Goal: Transaction & Acquisition: Purchase product/service

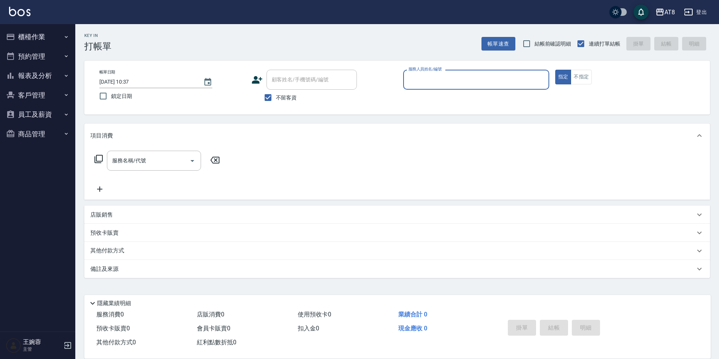
click at [39, 75] on button "報表及分析" at bounding box center [37, 76] width 69 height 20
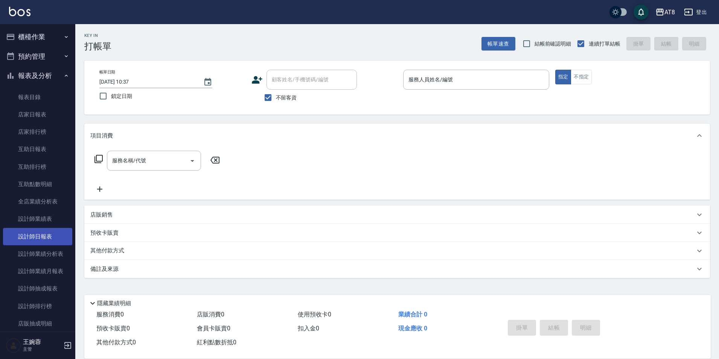
click at [45, 233] on link "設計師日報表" at bounding box center [37, 236] width 69 height 17
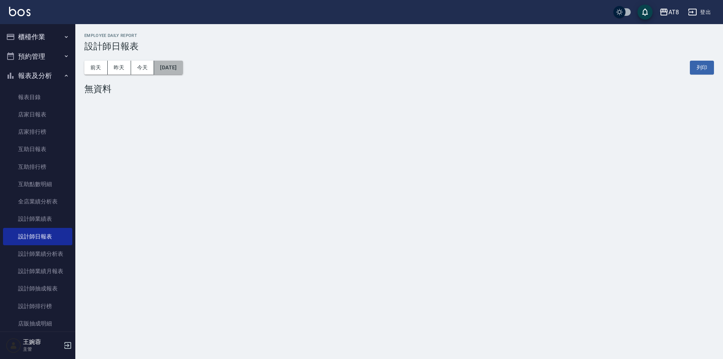
click at [183, 68] on button "[DATE]" at bounding box center [168, 68] width 29 height 14
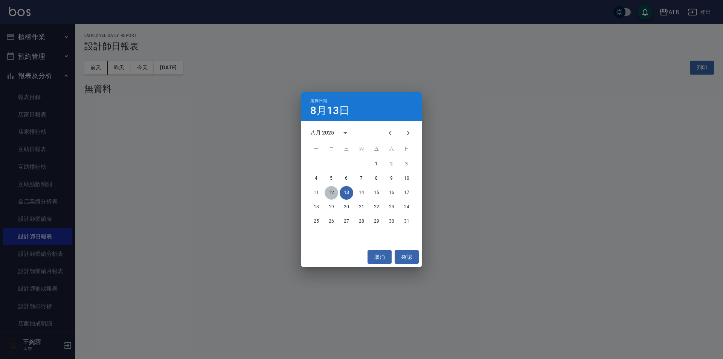
click at [326, 192] on button "12" at bounding box center [331, 193] width 14 height 14
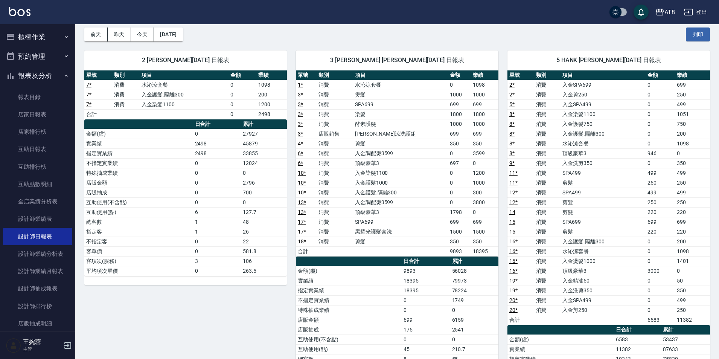
scroll to position [38, 0]
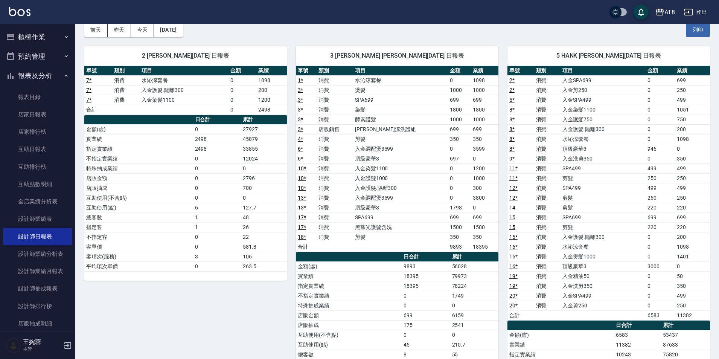
drag, startPoint x: 717, startPoint y: 184, endPoint x: 716, endPoint y: 173, distance: 10.9
click at [716, 173] on div "AT8 [DATE] 設計師日報表 列印時間： [DATE][PHONE_NUMBER]:58 Employee Daily Report 設計師日報表 [D…" at bounding box center [397, 240] width 644 height 508
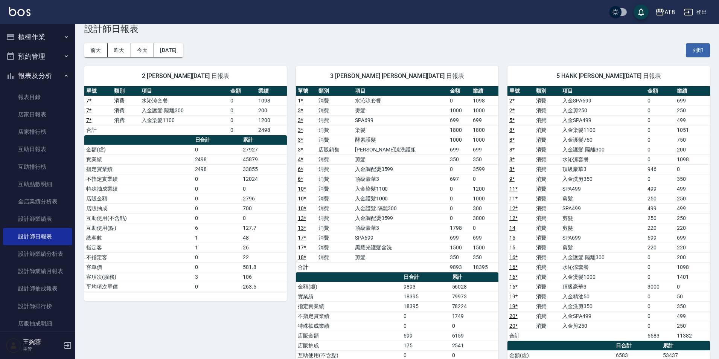
scroll to position [18, 0]
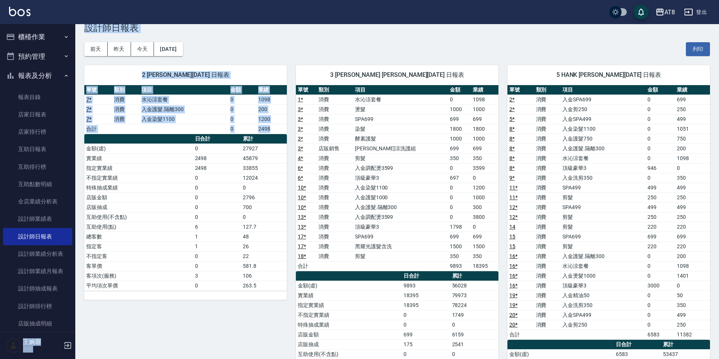
drag, startPoint x: 71, startPoint y: 242, endPoint x: 81, endPoint y: 218, distance: 26.6
click at [81, 218] on div "AT8 登出 櫃檯作業 打帳單 帳單列表 掛單列表 現金收支登錄 材料自購登錄 每日結帳 排班表 現場電腦打卡 預約管理 預約管理 單日預約紀錄 單週預約紀錄…" at bounding box center [359, 248] width 719 height 532
click at [234, 47] on div "[DATE] [DATE] [DATE] [DATE] 列印" at bounding box center [396, 49] width 625 height 32
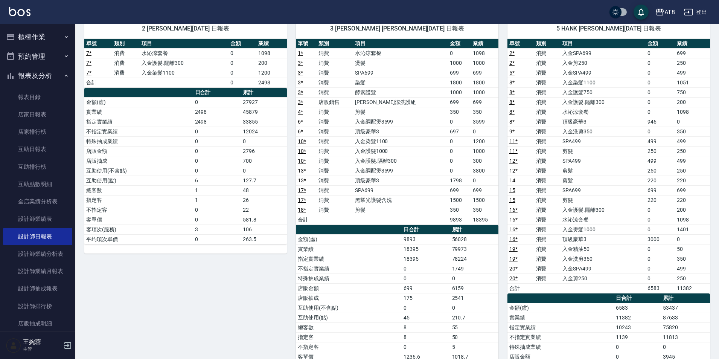
scroll to position [0, 0]
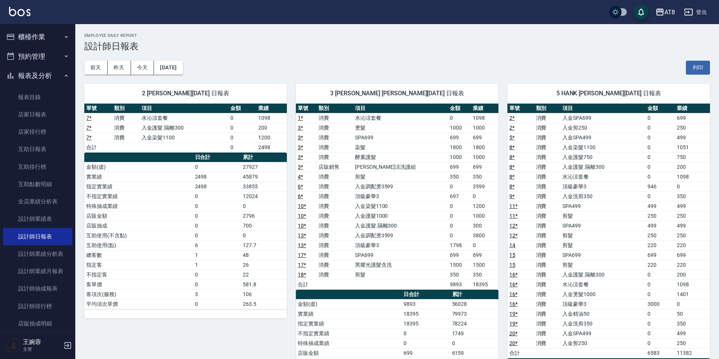
click at [40, 75] on button "報表及分析" at bounding box center [37, 76] width 69 height 20
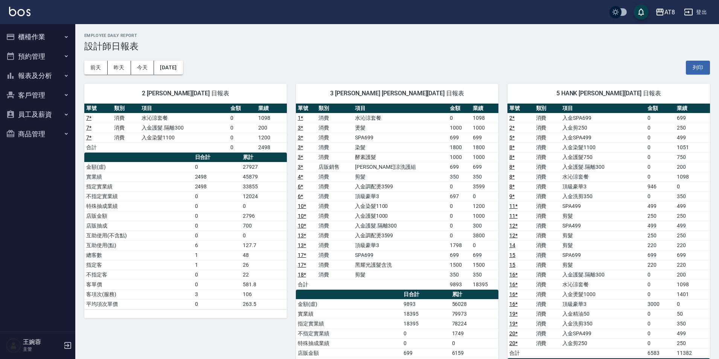
click at [26, 12] on img at bounding box center [19, 11] width 21 height 9
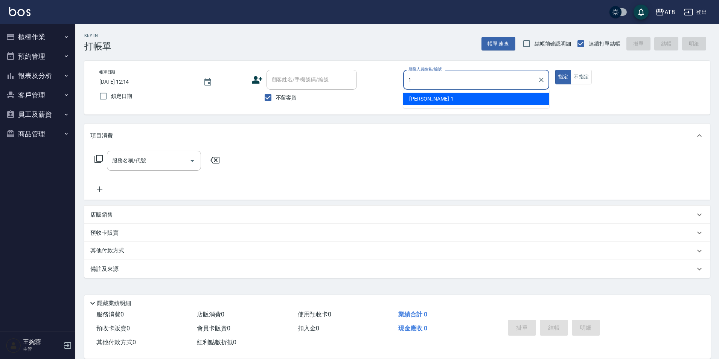
type input "YUKI-1"
type button "true"
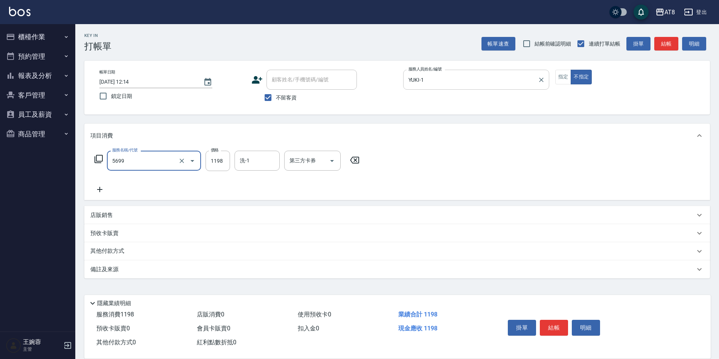
type input "水沁涼套餐(5699)"
type input "助理-28"
click at [566, 319] on button "結帳" at bounding box center [554, 327] width 28 height 16
